Goal: Information Seeking & Learning: Check status

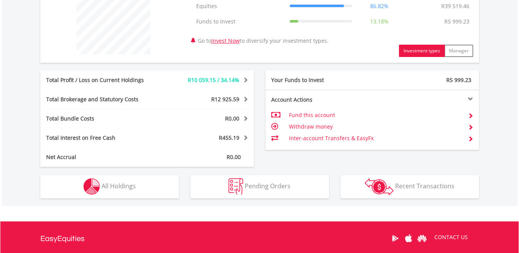
scroll to position [385, 0]
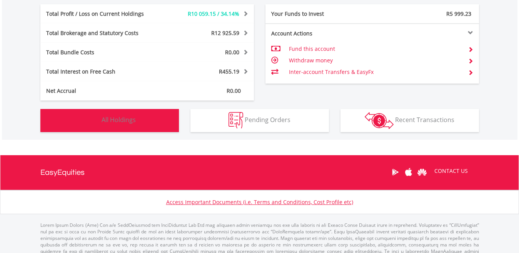
click at [152, 122] on button "Holdings All Holdings" at bounding box center [109, 120] width 139 height 23
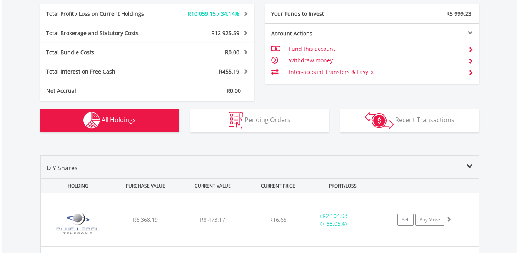
scroll to position [540, 0]
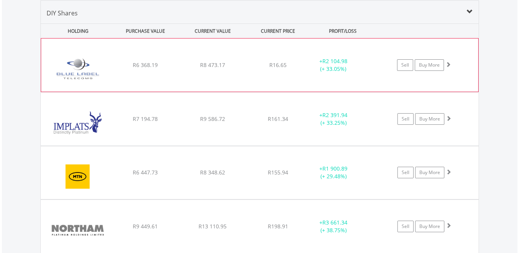
click at [357, 60] on div "+ R2 104.98 (+ 33.05%)" at bounding box center [333, 64] width 58 height 15
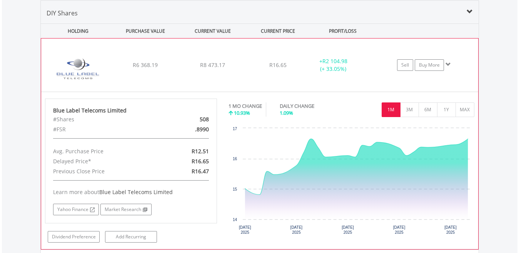
click at [385, 108] on button "1M" at bounding box center [391, 109] width 19 height 15
click at [379, 82] on div "﻿ Blue Label Telecoms Limited R6 368.19 R8 473.17 R16.65 + R2 104.98 (+ 33.05%)…" at bounding box center [259, 64] width 437 height 53
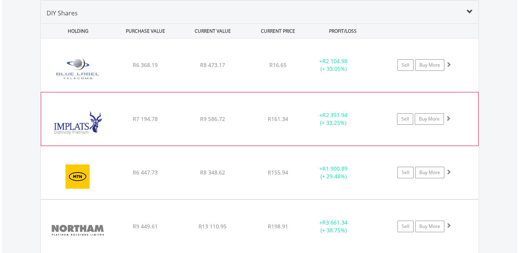
click at [378, 73] on div "+ R2 391.94 (+ 33.25%)" at bounding box center [343, 64] width 77 height 15
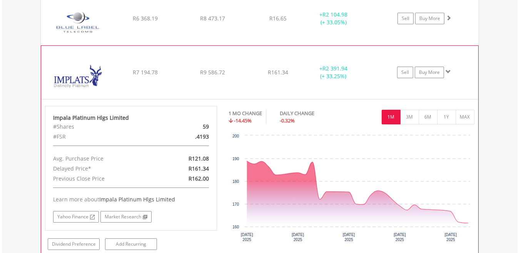
scroll to position [601, 0]
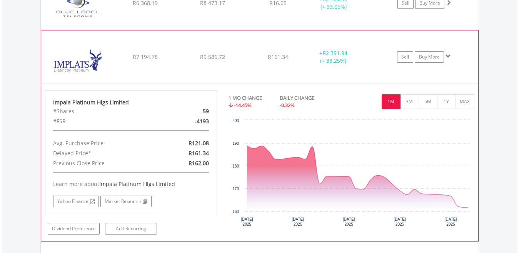
click at [390, 101] on button "1M" at bounding box center [391, 101] width 19 height 15
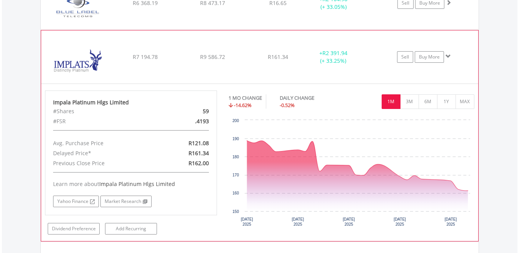
click at [374, 11] on div "+ R2 391.94 (+ 33.25%)" at bounding box center [343, 2] width 77 height 15
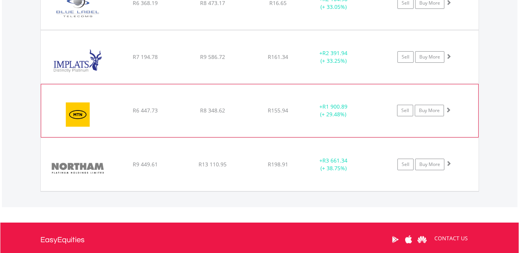
click at [374, 11] on div "+ R1 900.89 (+ 29.48%)" at bounding box center [343, 2] width 77 height 15
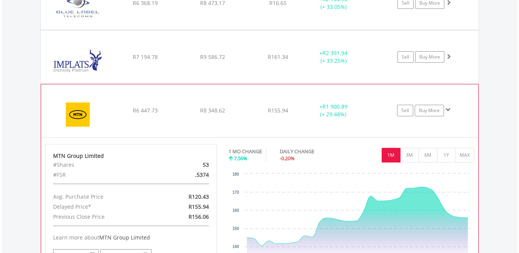
click at [389, 150] on button "1M" at bounding box center [391, 155] width 19 height 15
click at [380, 9] on div "Sell Buy More" at bounding box center [428, 3] width 101 height 12
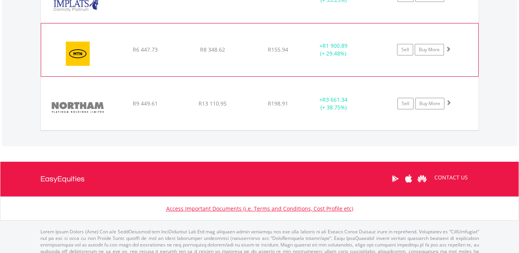
scroll to position [663, 0]
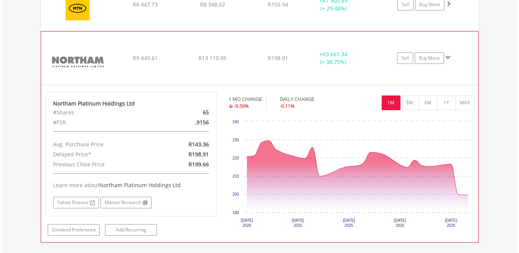
scroll to position [709, 0]
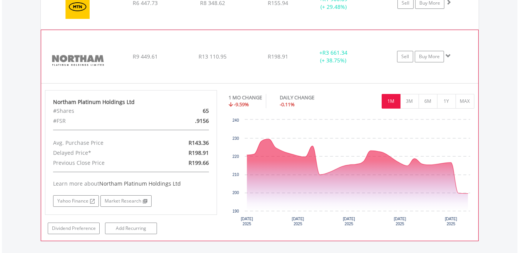
click at [389, 103] on button "1M" at bounding box center [391, 101] width 19 height 15
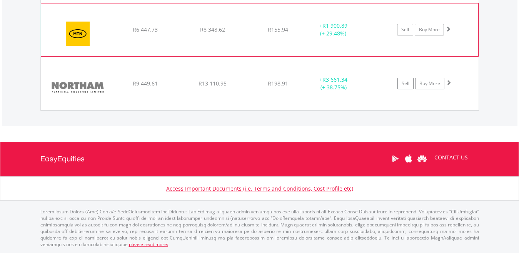
scroll to position [682, 0]
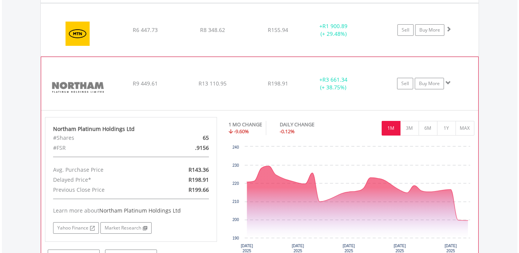
scroll to position [709, 0]
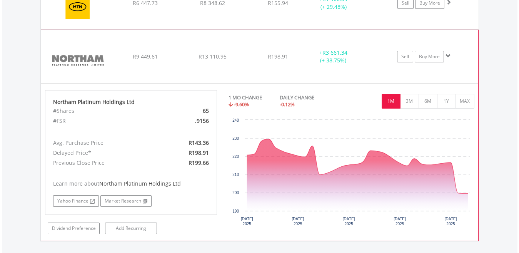
click at [392, 100] on button "1M" at bounding box center [391, 101] width 19 height 15
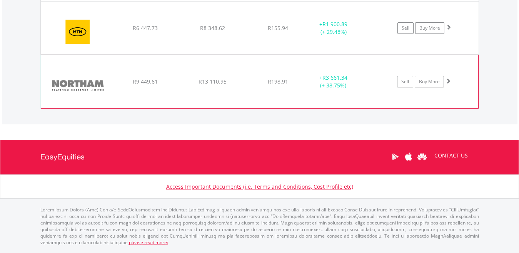
scroll to position [682, 0]
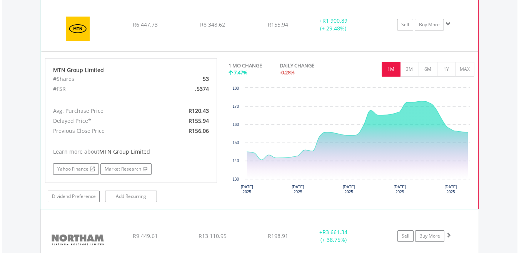
scroll to position [709, 0]
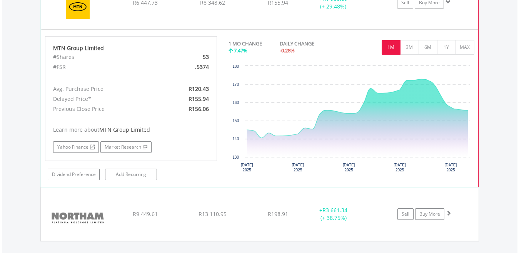
click at [376, 36] on div "1M 3M 6M 1Y MAX" at bounding box center [352, 38] width 246 height 4
click at [387, 45] on button "1M" at bounding box center [391, 47] width 19 height 15
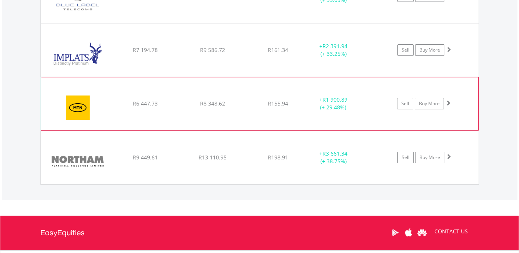
scroll to position [600, 0]
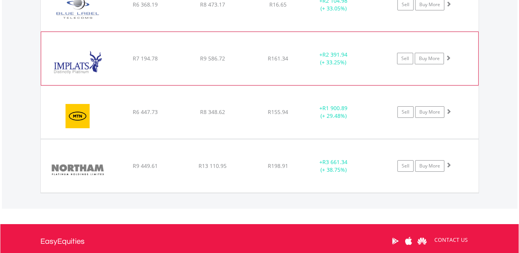
click at [374, 12] on div "+ R2 391.94 (+ 33.25%)" at bounding box center [343, 4] width 77 height 15
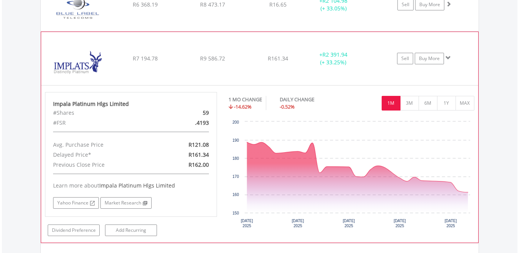
click at [389, 100] on button "1M" at bounding box center [391, 103] width 19 height 15
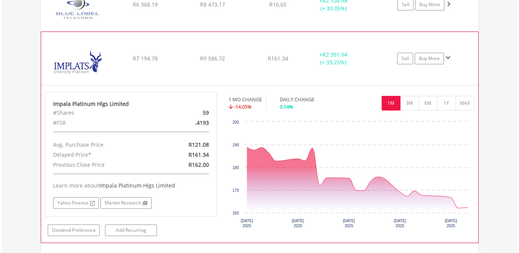
click at [389, 101] on button "1M" at bounding box center [391, 103] width 19 height 15
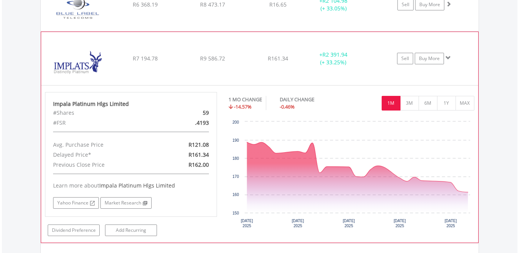
click at [376, 31] on div "﻿ Impala Platinum Hlgs Limited R7 194.78 R9 586.72 R161.34 + R2 391.94 (+ 33.25…" at bounding box center [260, 4] width 438 height 53
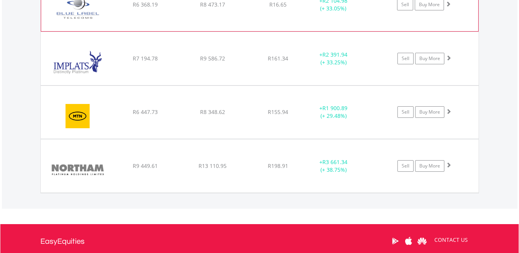
click at [365, 27] on div "﻿ Blue Label Telecoms Limited R6 368.19 R8 473.17 R16.65 + R2 104.98 (+ 33.05%)…" at bounding box center [259, 4] width 437 height 53
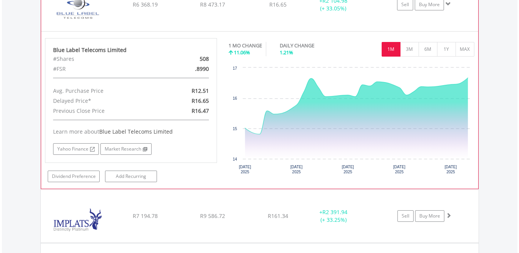
click at [391, 49] on button "1M" at bounding box center [391, 49] width 19 height 15
click at [374, 20] on div "﻿ Blue Label Telecoms Limited R6 368.19 R8 473.17 R16.65 + R2 104.98 (+ 33.05%)…" at bounding box center [259, 4] width 437 height 53
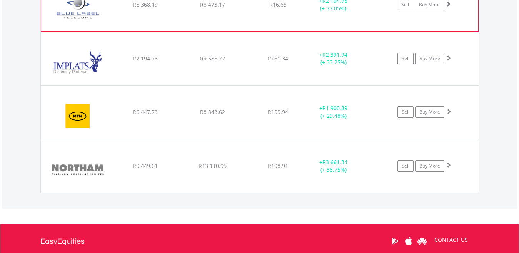
click at [375, 25] on div "﻿ Blue Label Telecoms Limited R6 368.19 R8 473.17 R16.65 + R2 104.98 (+ 33.05%)…" at bounding box center [259, 4] width 437 height 53
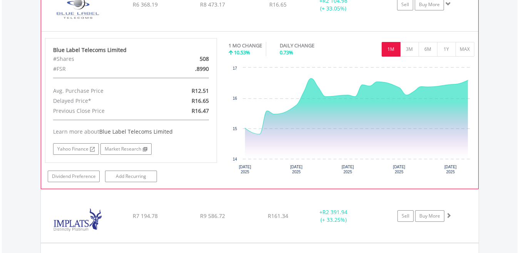
click at [304, 23] on div "﻿ Blue Label Telecoms Limited R6 368.19 R8 473.17 R16.65 + R2 104.98 (+ 33.05%)…" at bounding box center [259, 4] width 437 height 53
